Goal: Information Seeking & Learning: Compare options

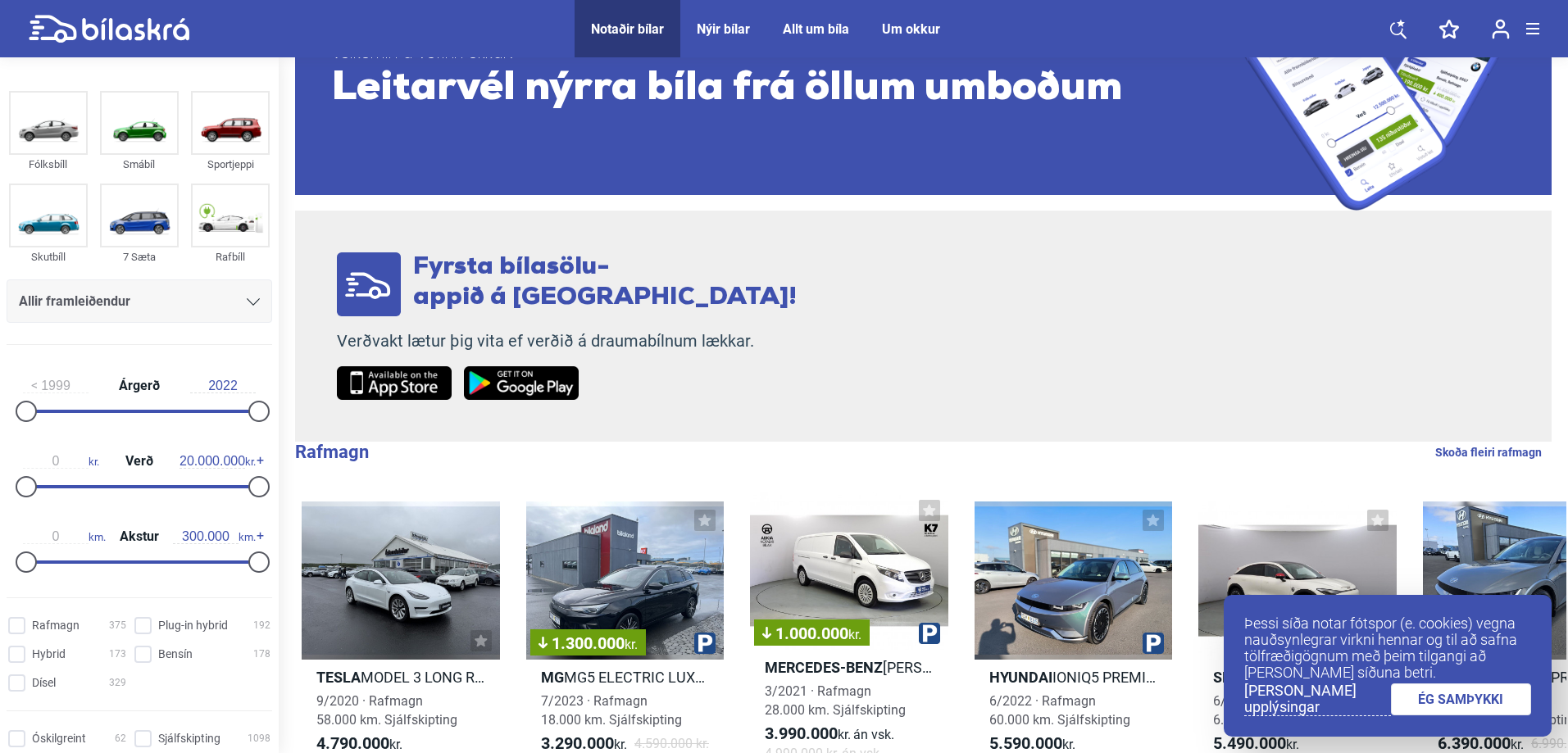
scroll to position [246, 0]
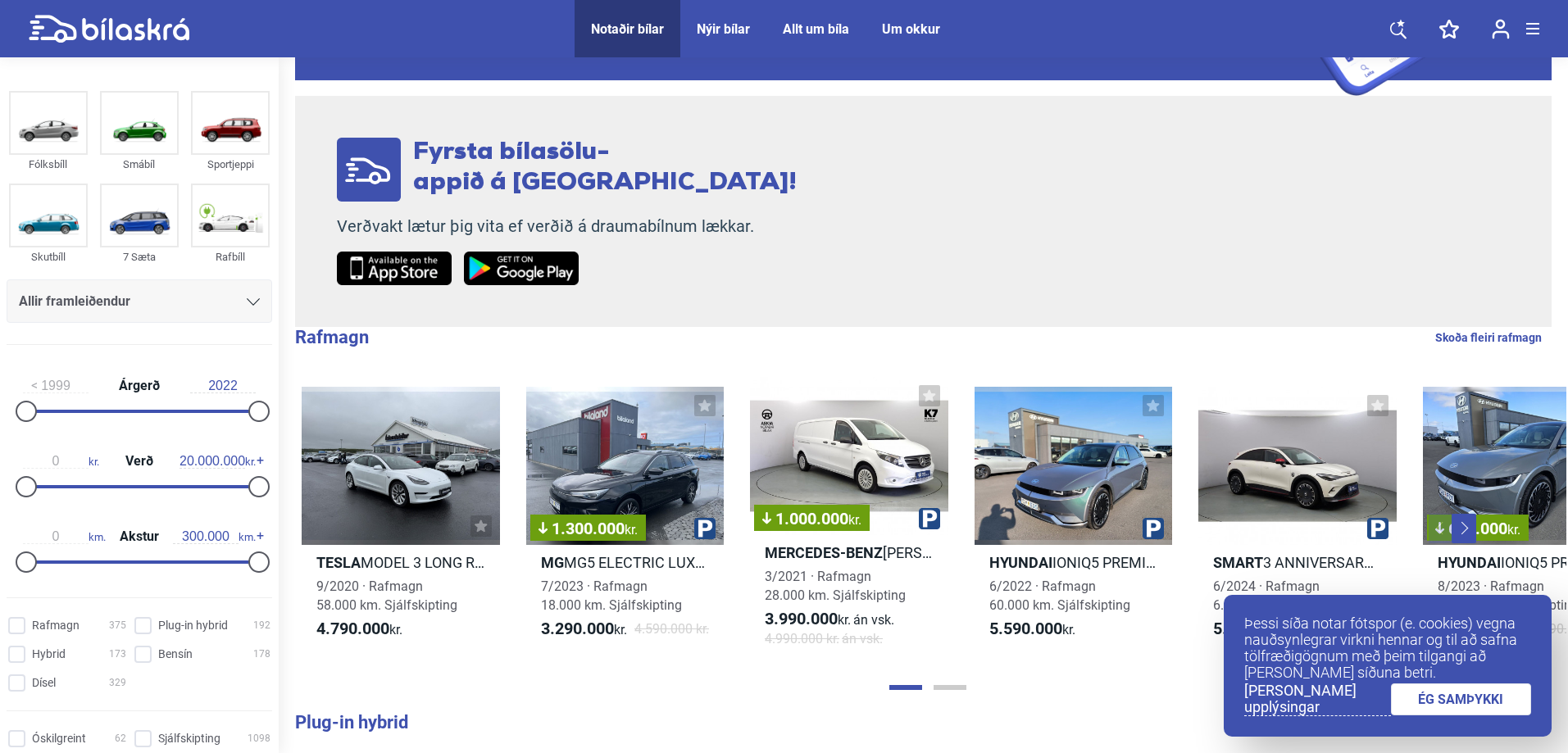
click at [238, 484] on div "0 kr. Verð 20.000.000 kr." at bounding box center [139, 471] width 265 height 76
drag, startPoint x: 246, startPoint y: 488, endPoint x: 52, endPoint y: 494, distance: 194.1
click at [52, 494] on div at bounding box center [61, 487] width 22 height 22
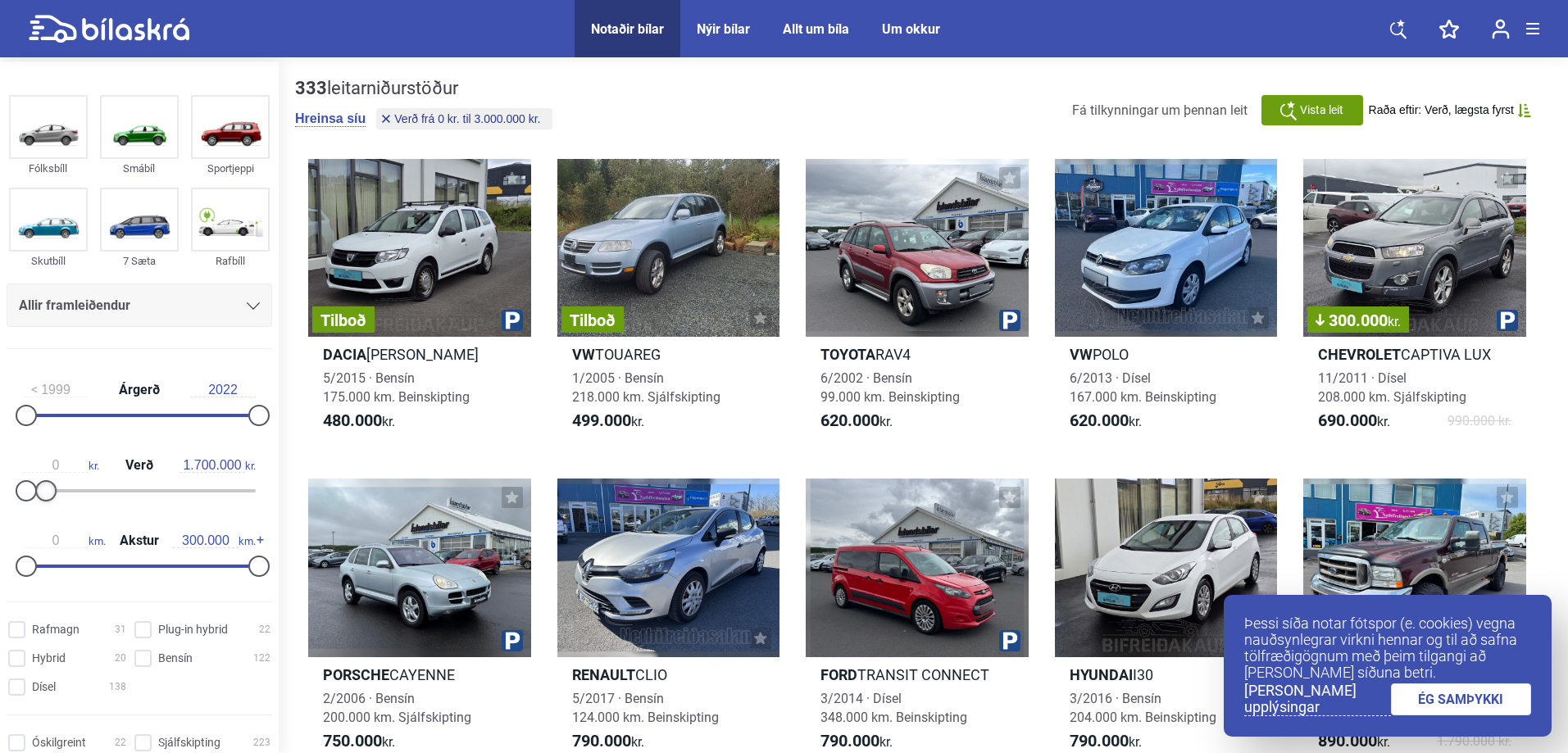
drag, startPoint x: 52, startPoint y: 493, endPoint x: 38, endPoint y: 493, distance: 14.0
click at [38, 493] on div at bounding box center [46, 491] width 22 height 22
type input "1.500.000"
click at [43, 491] on div at bounding box center [43, 491] width 22 height 22
drag, startPoint x: 18, startPoint y: 414, endPoint x: 221, endPoint y: 415, distance: 203.0
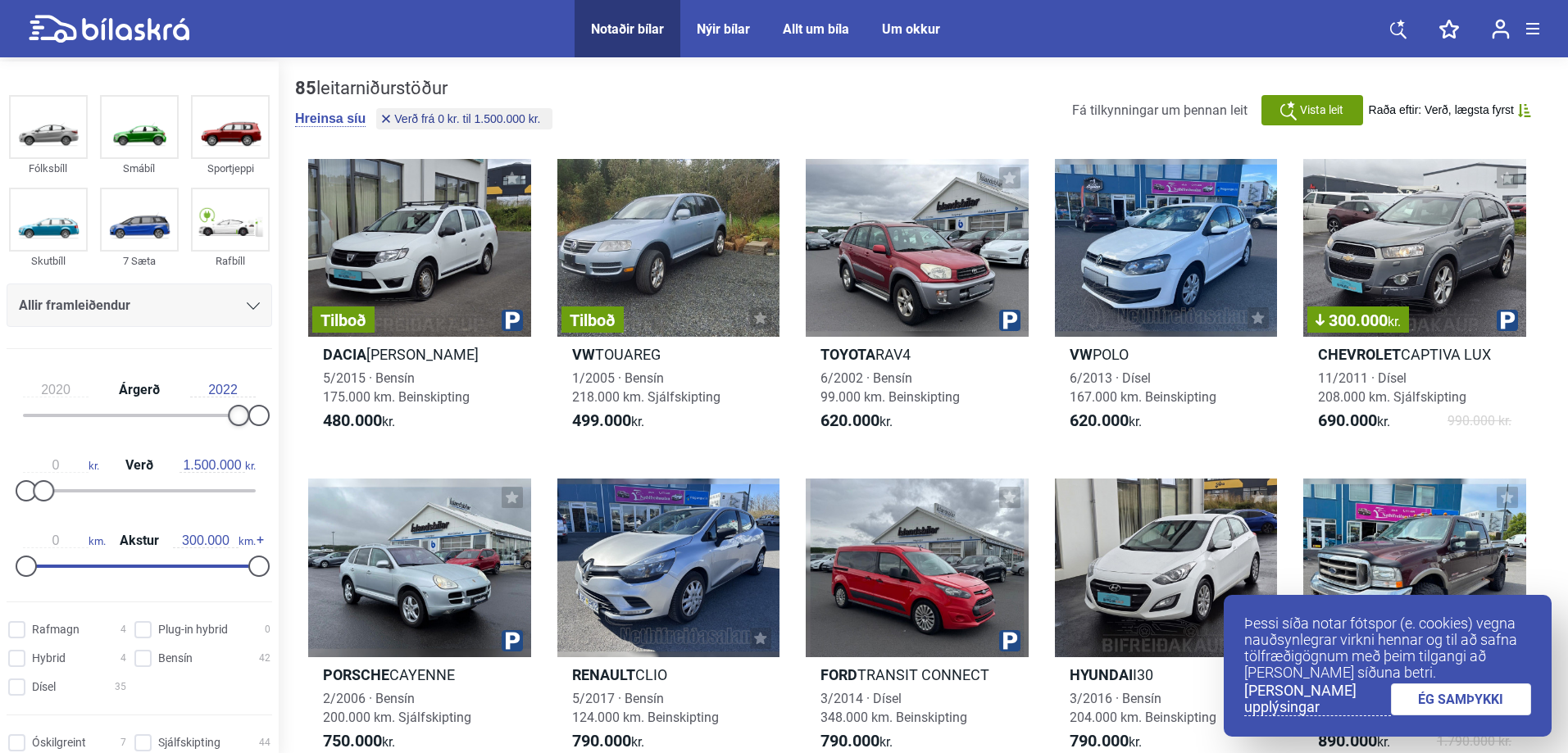
click at [221, 415] on div at bounding box center [139, 415] width 233 height 4
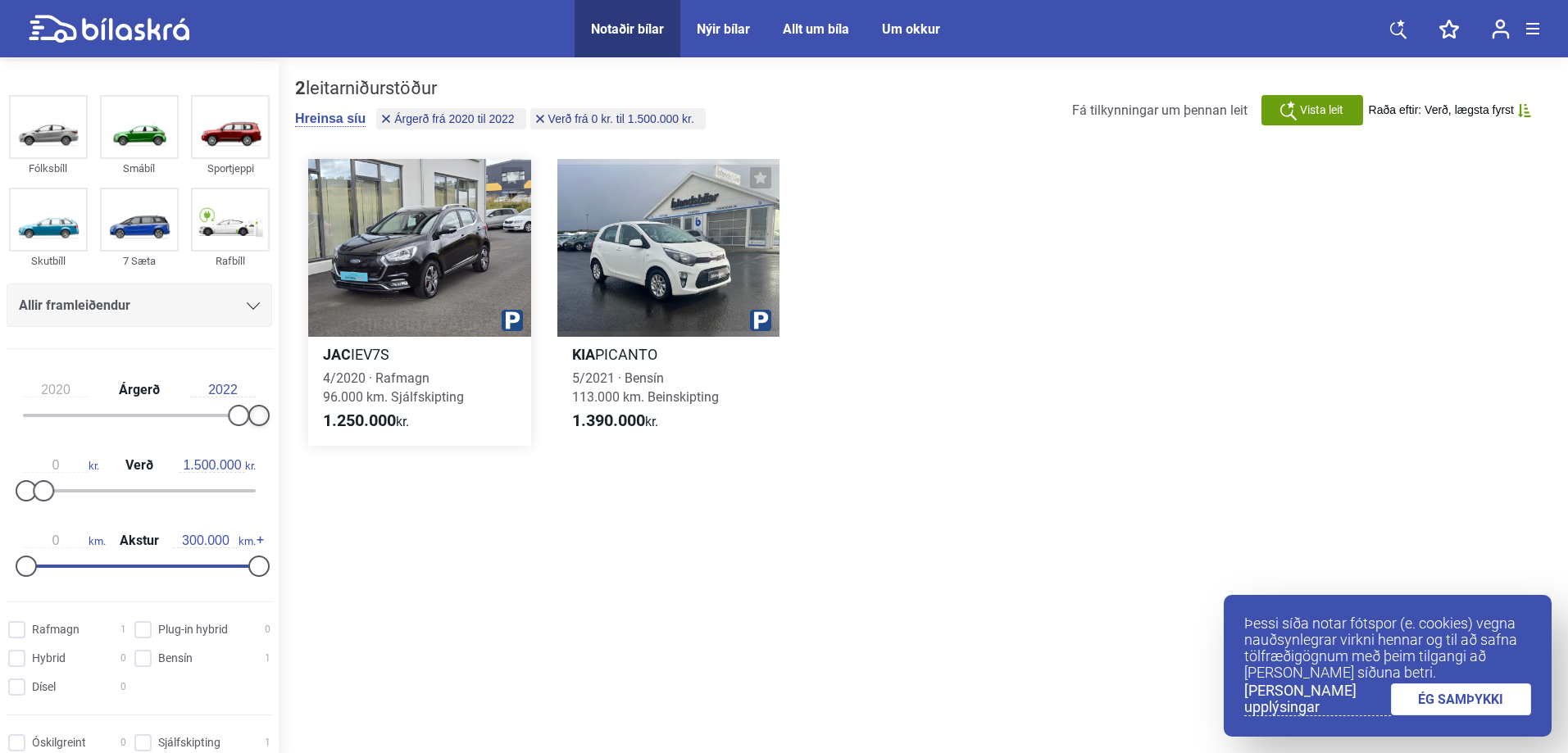
drag, startPoint x: 272, startPoint y: 414, endPoint x: 411, endPoint y: 426, distance: 139.5
click at [409, 426] on div "Fólksbíll Smábíl Sportjeppi Skutbíll 7 Sæta Rafbíll Allir framleiðendur [PERSON…" at bounding box center [784, 409] width 1568 height 696
drag, startPoint x: 241, startPoint y: 416, endPoint x: 267, endPoint y: 416, distance: 26.0
click at [267, 416] on div "2021 Árgerð 2022 0 kr. Verð 1.500.000 kr. 0 km. Akstur 300.000 km." at bounding box center [139, 475] width 279 height 227
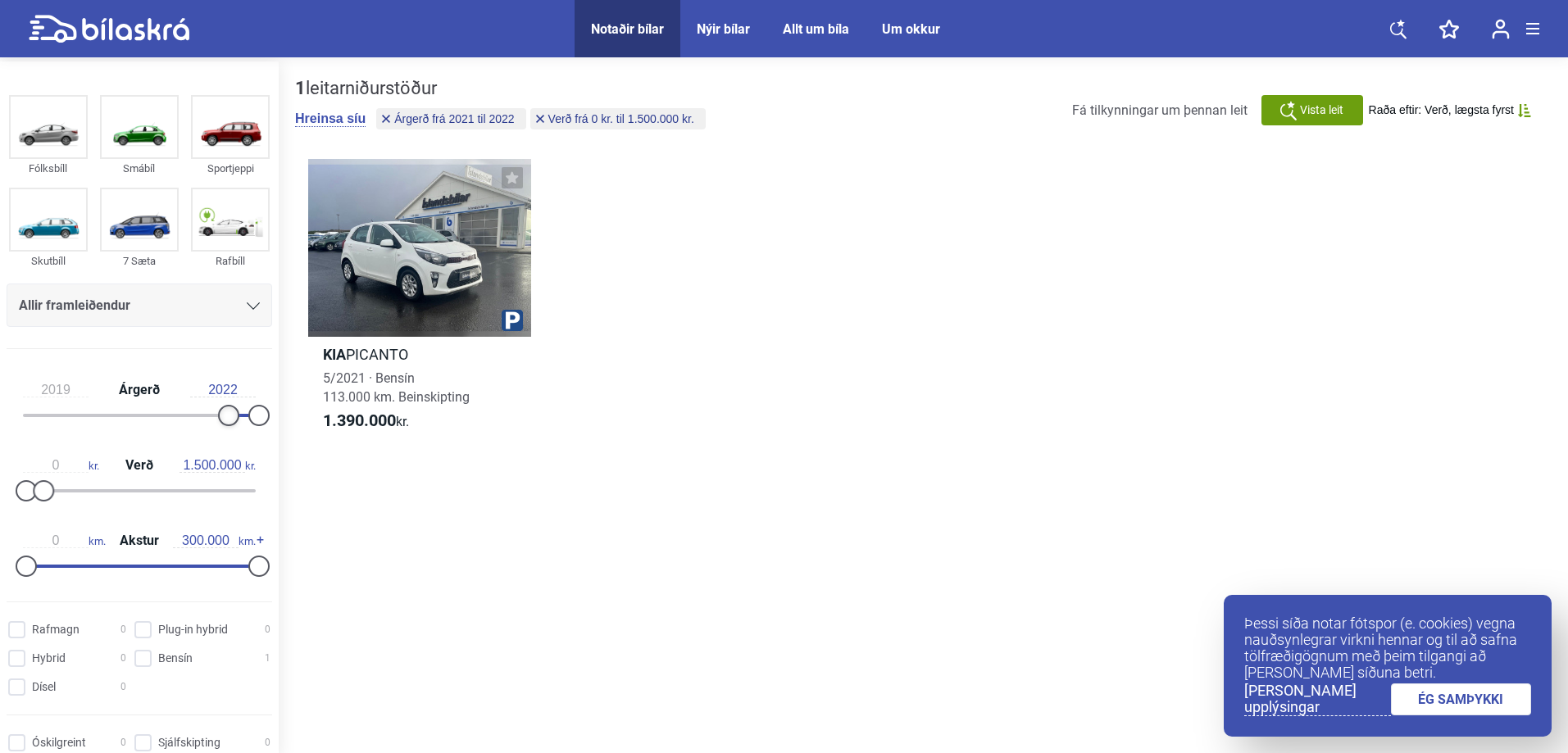
drag, startPoint x: 245, startPoint y: 410, endPoint x: 224, endPoint y: 412, distance: 21.1
click at [224, 412] on div at bounding box center [228, 415] width 22 height 22
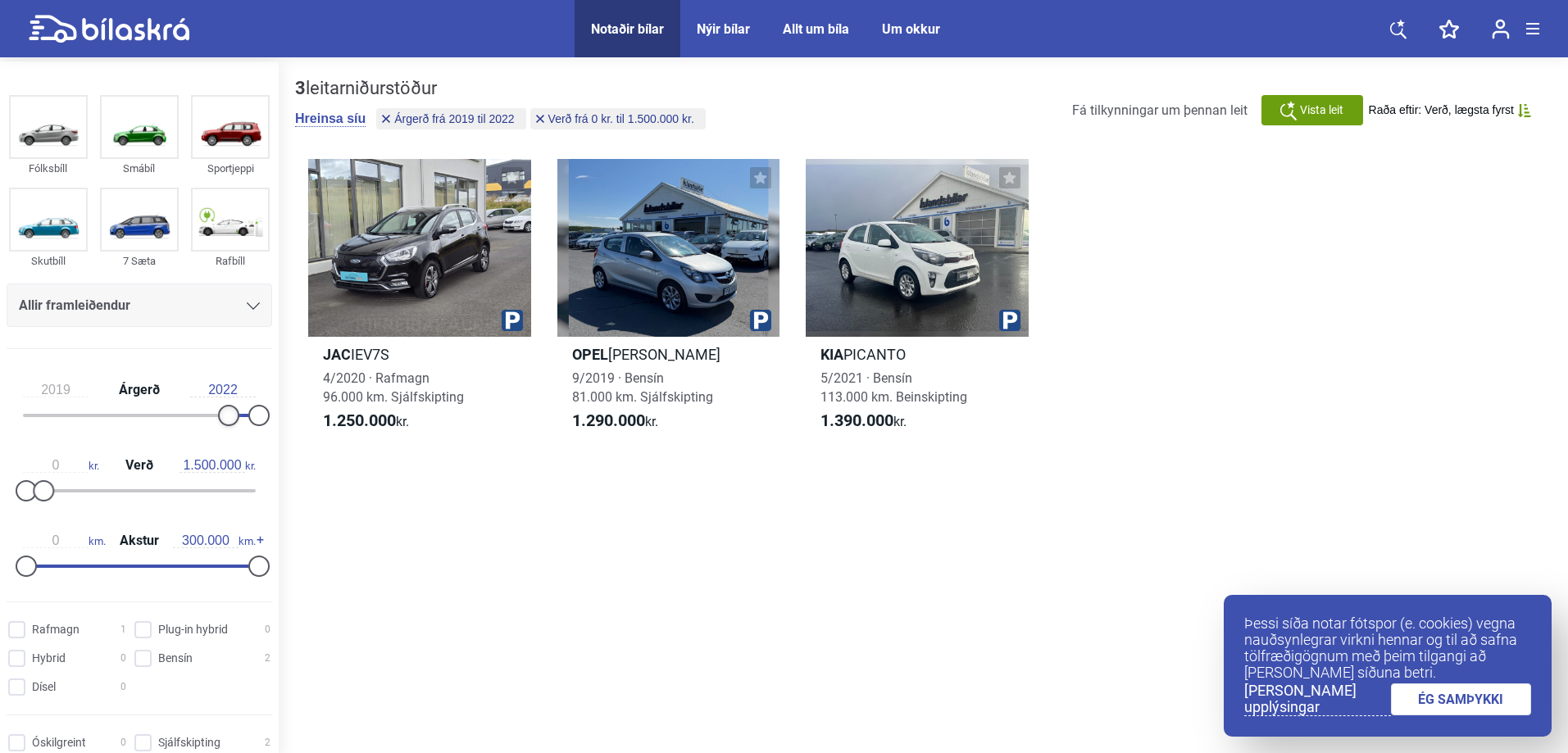
click at [226, 412] on div at bounding box center [228, 415] width 22 height 22
click at [65, 126] on img at bounding box center [49, 126] width 76 height 60
drag, startPoint x: 218, startPoint y: 413, endPoint x: 209, endPoint y: 411, distance: 9.2
click at [209, 411] on div at bounding box center [219, 415] width 22 height 22
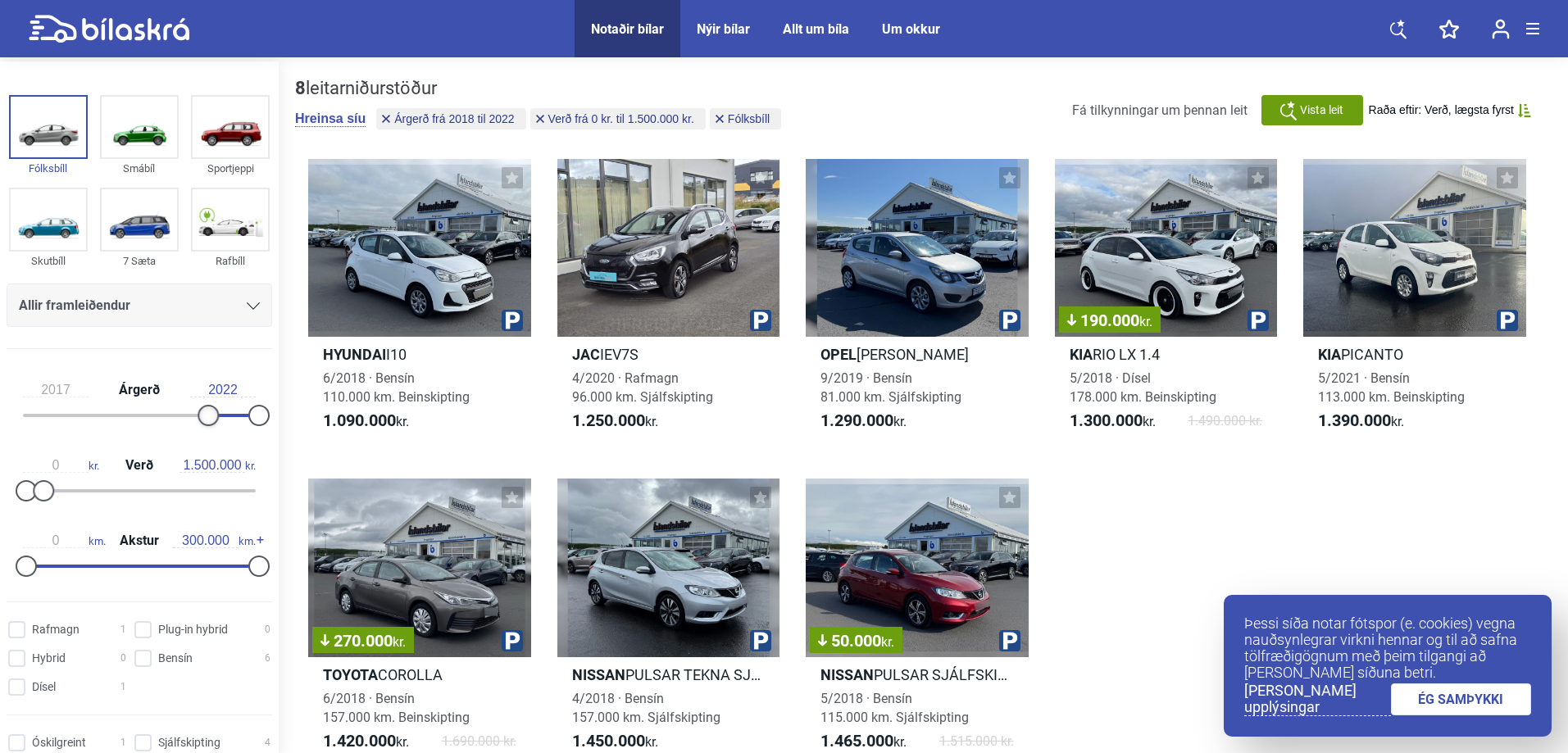
drag, startPoint x: 215, startPoint y: 423, endPoint x: 207, endPoint y: 420, distance: 8.5
click at [207, 420] on div at bounding box center [209, 415] width 22 height 22
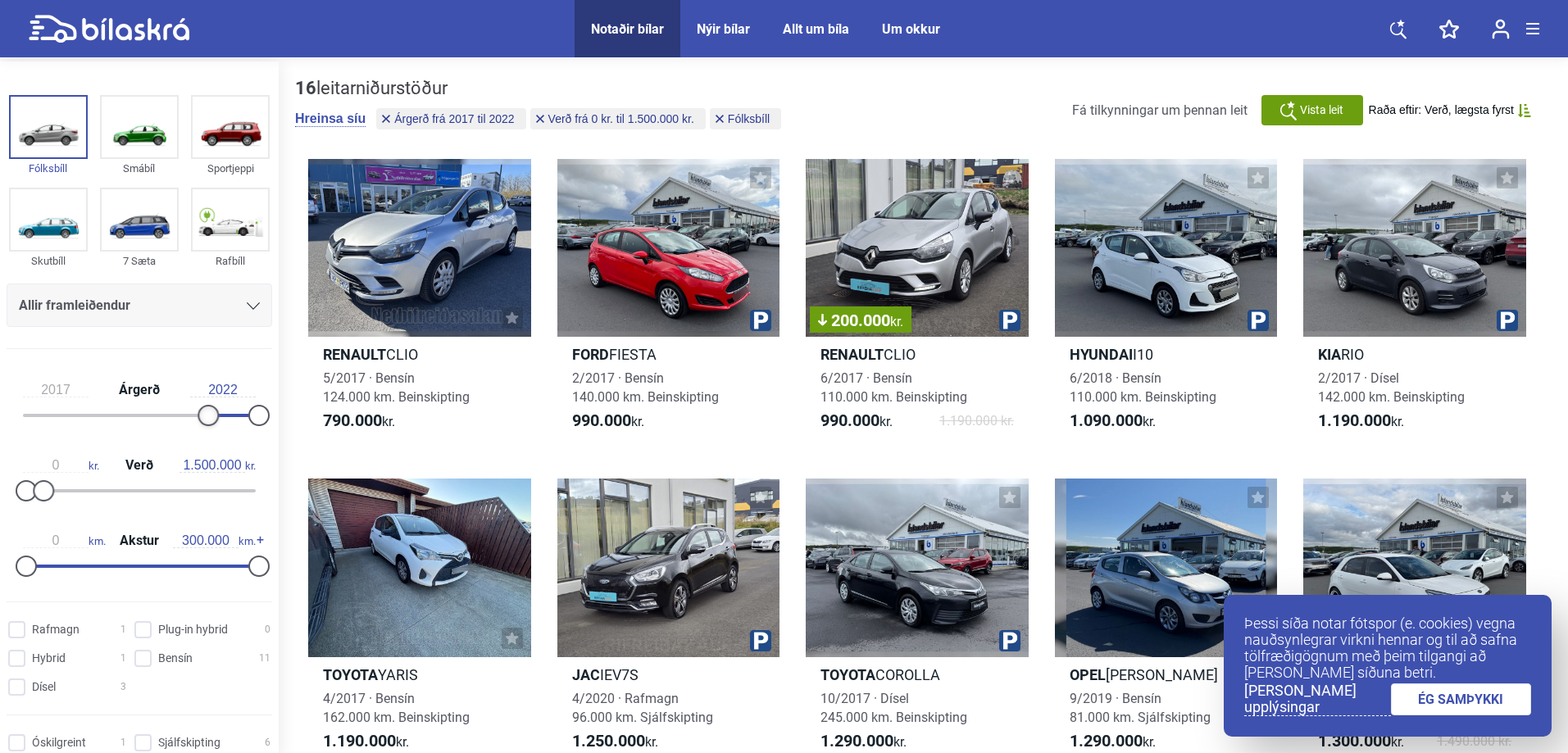
type input "2018"
click at [213, 421] on div at bounding box center [219, 415] width 22 height 22
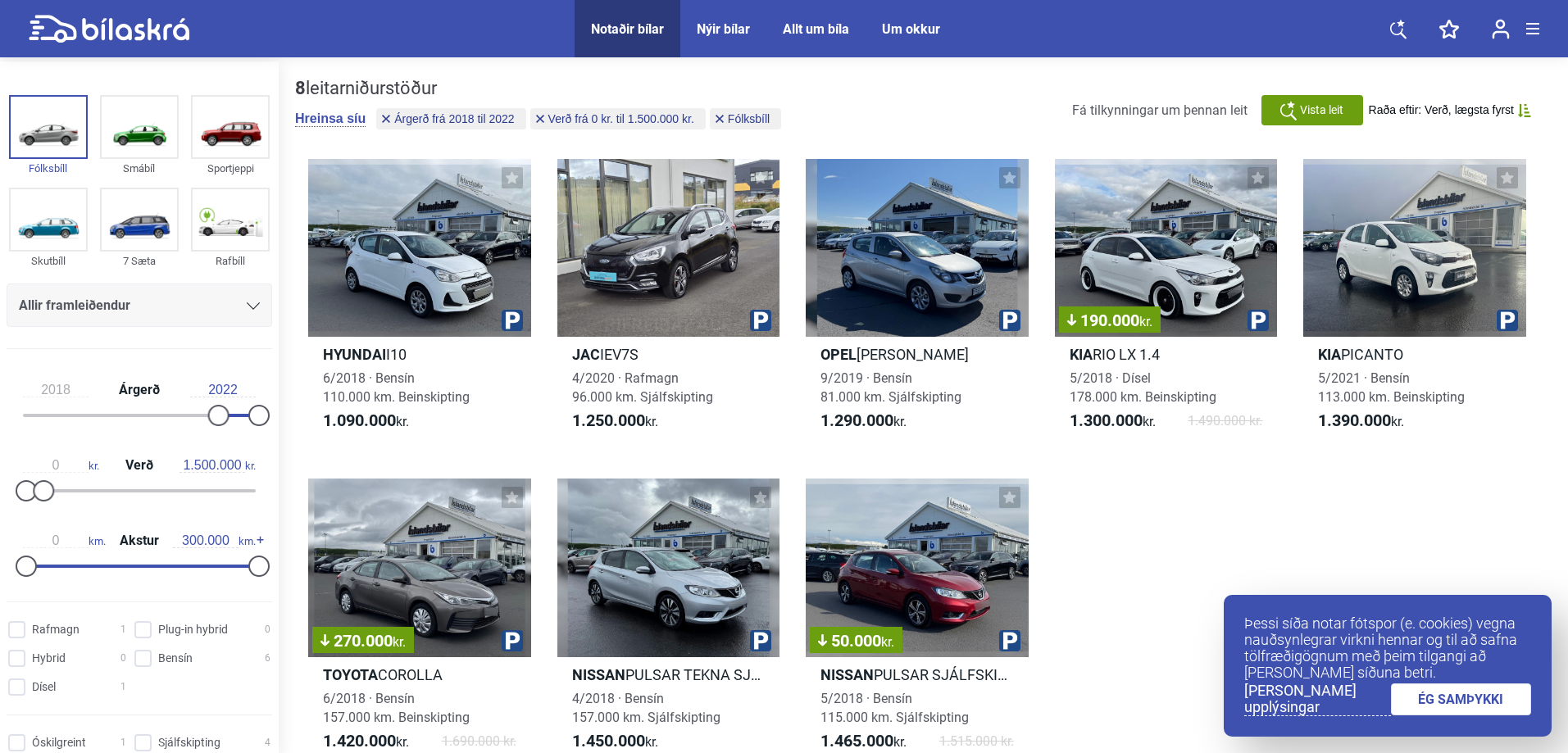
click at [1492, 698] on link "ÉG SAMÞYKKI" at bounding box center [1461, 699] width 141 height 32
